Goal: Task Accomplishment & Management: Manage account settings

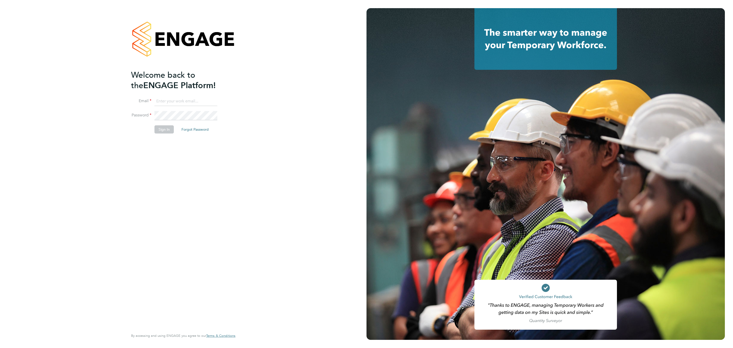
type input "r.kershaw@oandb.co.uk"
click at [162, 128] on button "Sign In" at bounding box center [164, 129] width 19 height 8
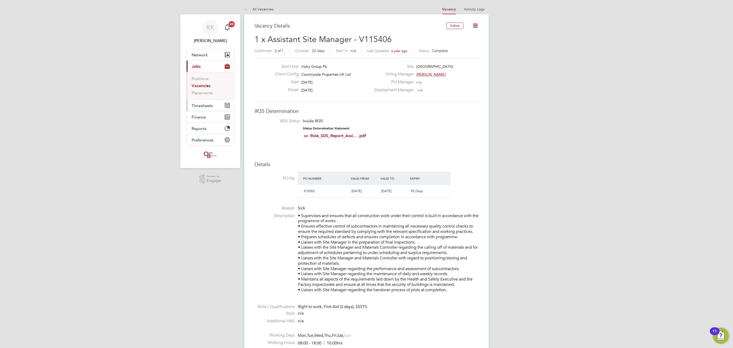
click at [205, 106] on span "Timesheets" at bounding box center [202, 105] width 21 height 5
click at [206, 89] on link "Timesheets" at bounding box center [202, 90] width 21 height 5
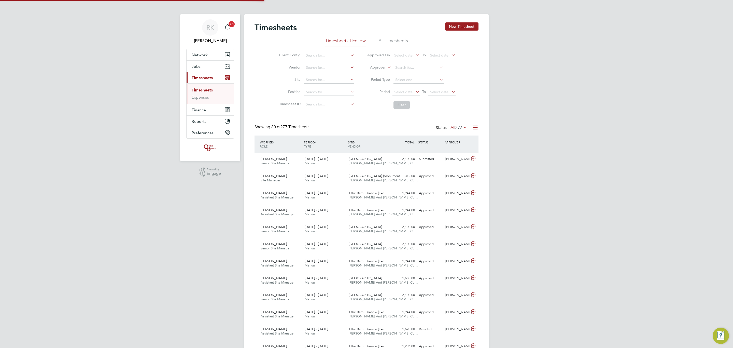
scroll to position [13, 44]
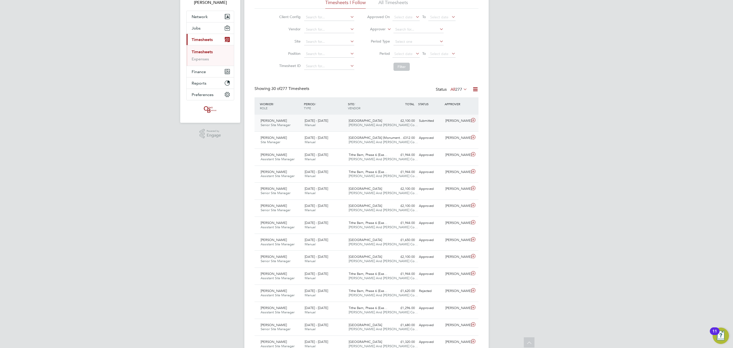
click at [466, 122] on div "[PERSON_NAME]" at bounding box center [457, 121] width 26 height 8
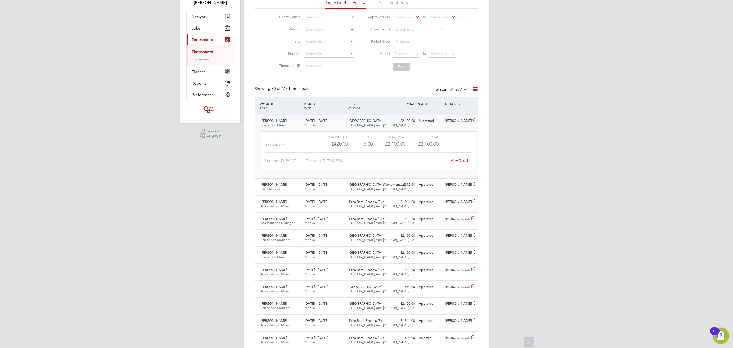
click at [456, 160] on link "View Details" at bounding box center [460, 160] width 19 height 4
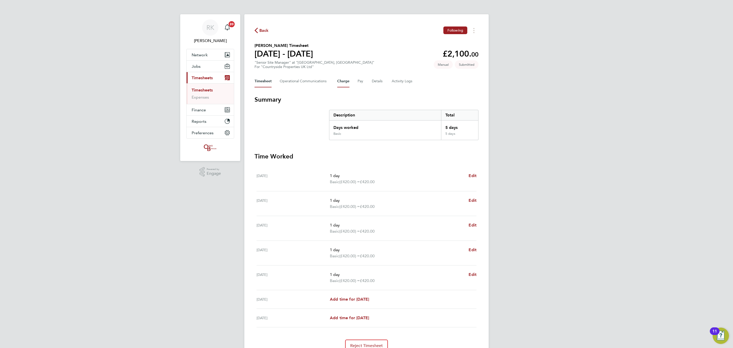
click at [343, 82] on button "Charge" at bounding box center [343, 81] width 12 height 12
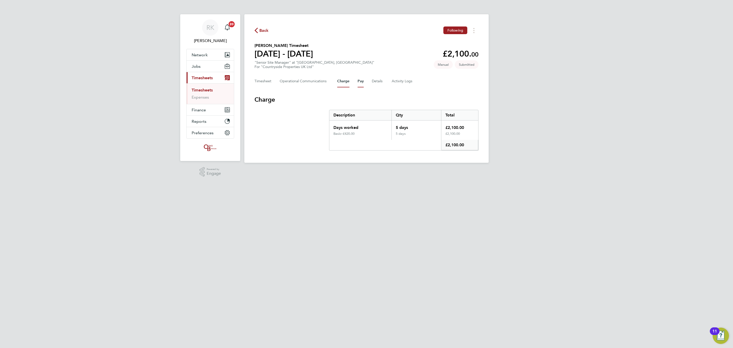
click at [359, 81] on button "Pay" at bounding box center [361, 81] width 6 height 12
click at [378, 81] on button "Details" at bounding box center [378, 81] width 12 height 12
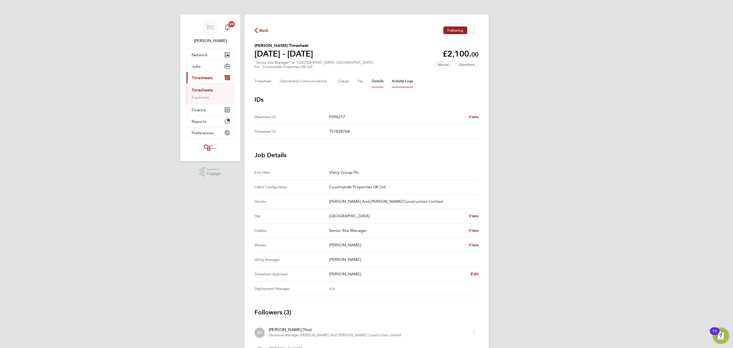
click at [398, 78] on Logs-tab "Activity Logs" at bounding box center [402, 81] width 21 height 12
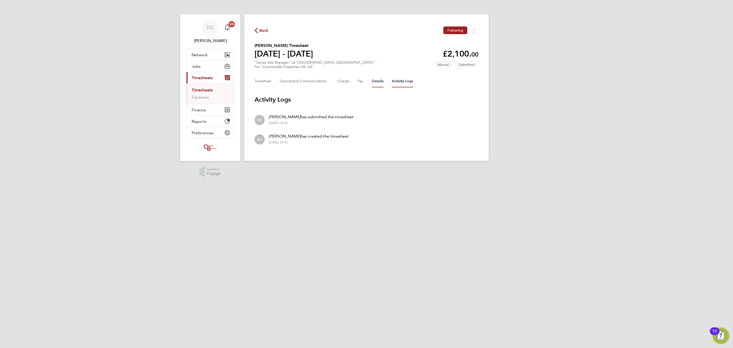
click at [374, 82] on button "Details" at bounding box center [378, 81] width 12 height 12
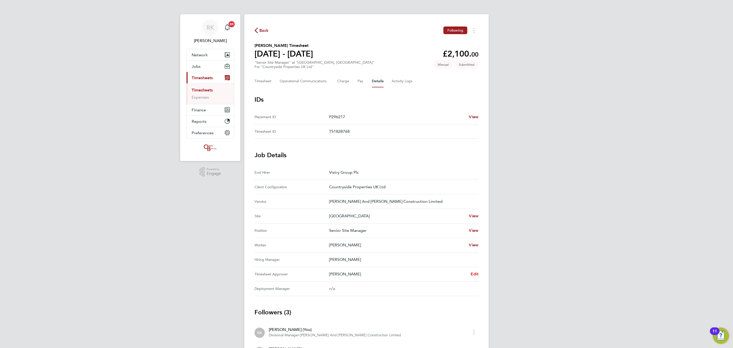
click at [475, 275] on span "Edit" at bounding box center [475, 273] width 8 height 5
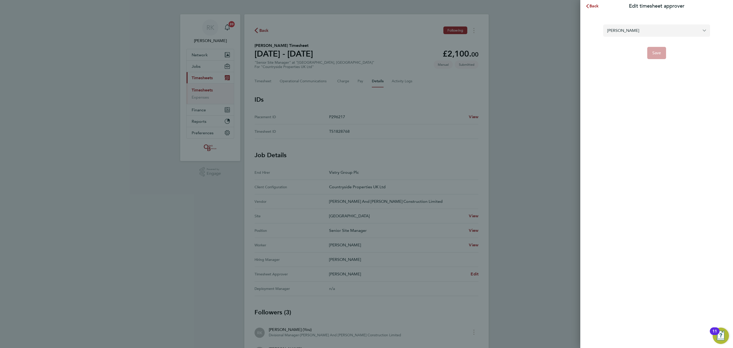
click at [671, 27] on input "[PERSON_NAME]" at bounding box center [657, 30] width 107 height 12
click at [656, 42] on li "[PERSON_NAME]" at bounding box center [657, 43] width 107 height 12
type input "[PERSON_NAME]"
click at [657, 53] on span "Save" at bounding box center [657, 52] width 9 height 5
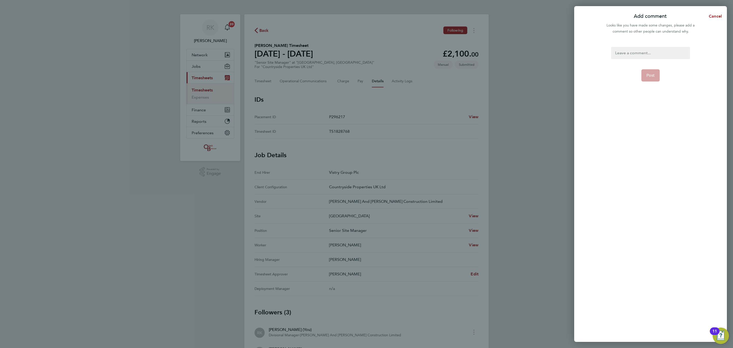
click at [657, 36] on div at bounding box center [651, 38] width 153 height 6
click at [649, 48] on div at bounding box center [650, 53] width 79 height 12
drag, startPoint x: 628, startPoint y: 121, endPoint x: 637, endPoint y: 89, distance: 33.4
click at [628, 119] on form ". Post" at bounding box center [650, 143] width 83 height 193
click at [646, 74] on button "Post" at bounding box center [651, 75] width 19 height 12
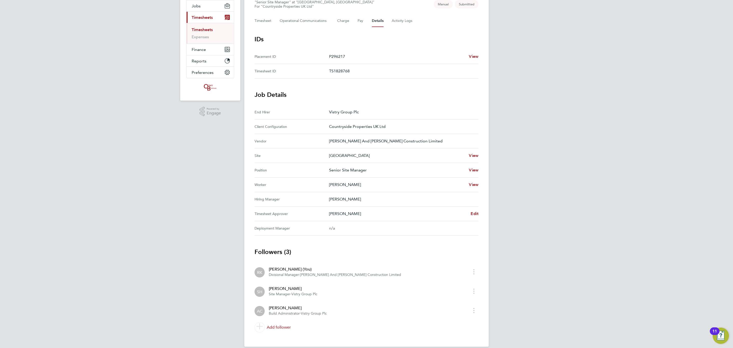
scroll to position [68, 0]
